Goal: Transaction & Acquisition: Purchase product/service

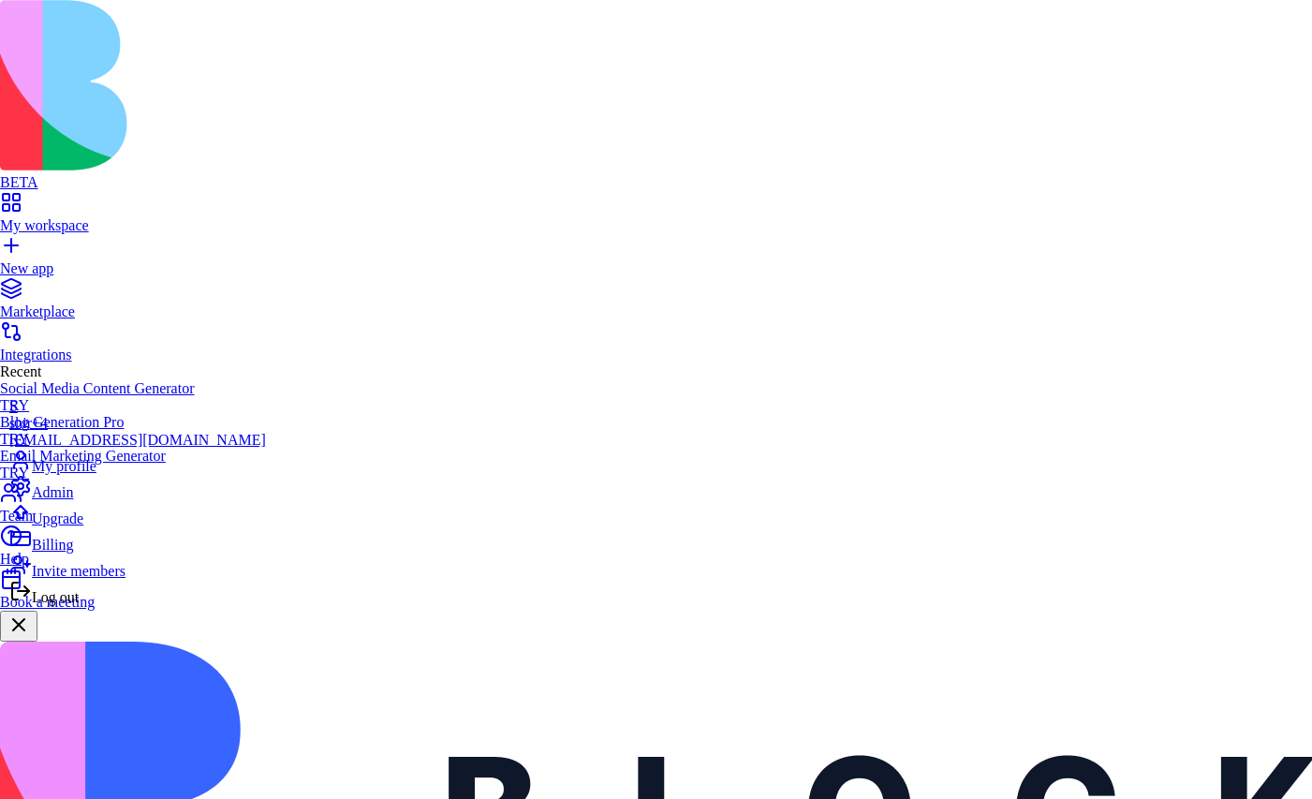
click at [73, 500] on span "Admin" at bounding box center [52, 492] width 41 height 16
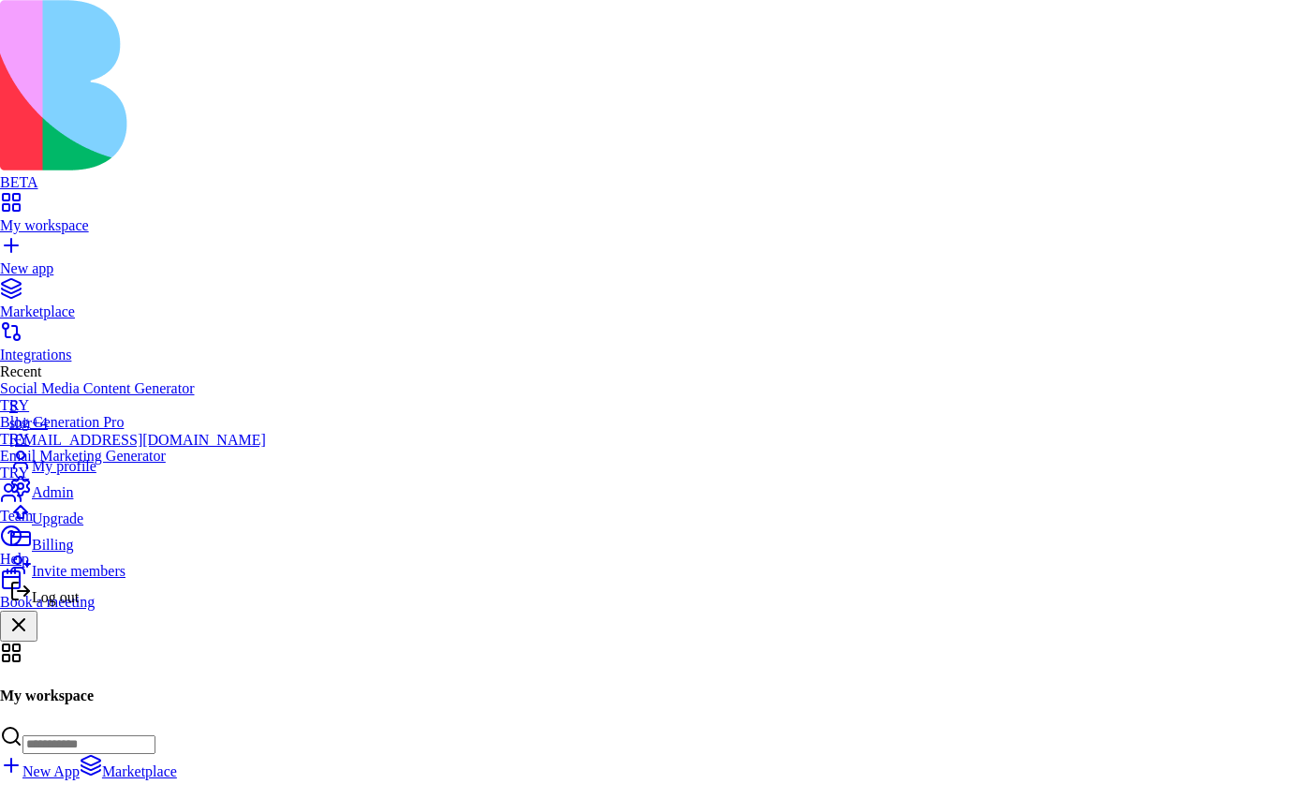
click at [93, 501] on div "Admin" at bounding box center [137, 488] width 257 height 26
